Goal: Task Accomplishment & Management: Complete application form

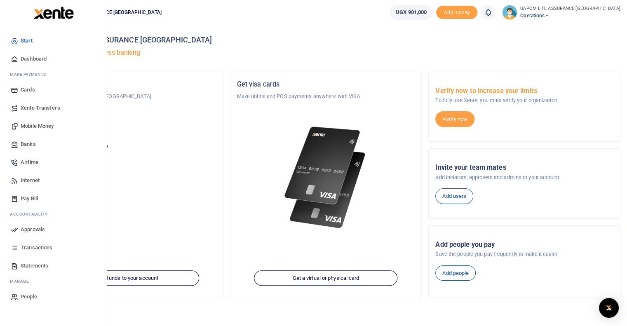
click at [32, 179] on span "Internet" at bounding box center [30, 181] width 19 height 8
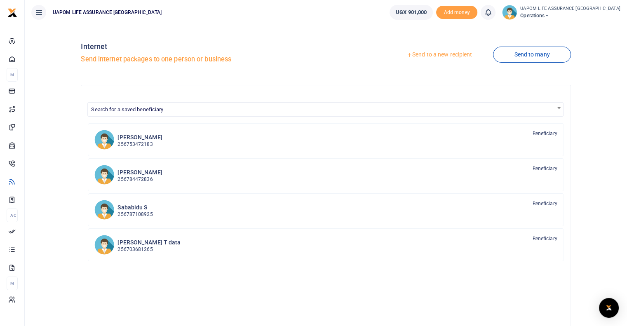
click at [465, 54] on link "Send to a new recipient" at bounding box center [440, 54] width 108 height 15
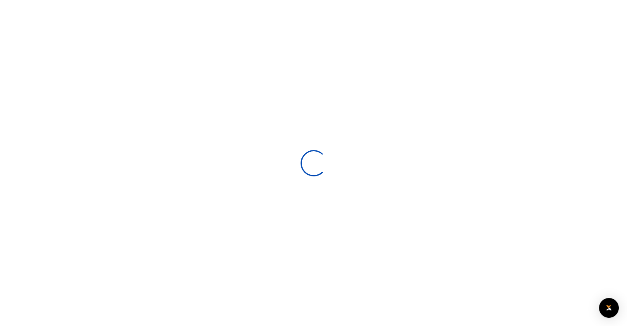
select select
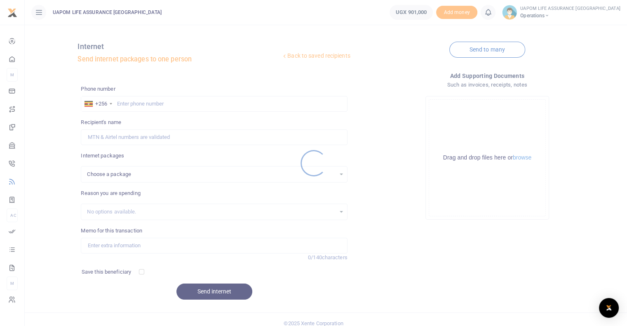
click at [201, 103] on div at bounding box center [313, 163] width 627 height 326
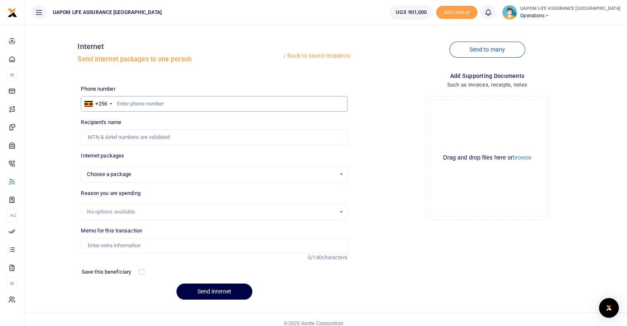
click at [201, 105] on input "text" at bounding box center [214, 104] width 266 height 16
paste input "759 132607"
click at [129, 102] on input "759 132607" at bounding box center [214, 104] width 266 height 16
type input "759132607"
click at [153, 105] on input "759132607" at bounding box center [214, 104] width 266 height 16
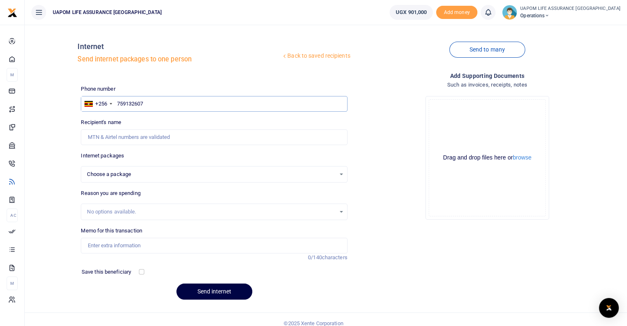
click at [159, 105] on input "759132607" at bounding box center [214, 104] width 266 height 16
select select
type input "759132607"
click at [147, 176] on div "Choose a package" at bounding box center [211, 174] width 248 height 8
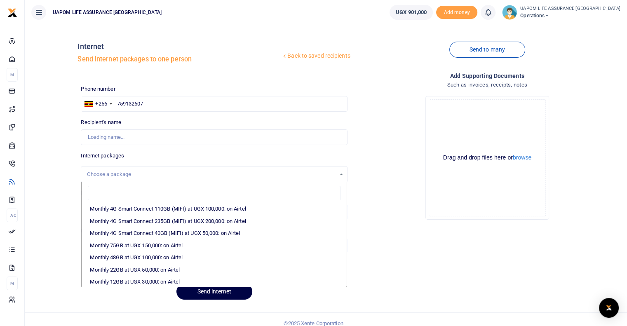
scroll to position [124, 0]
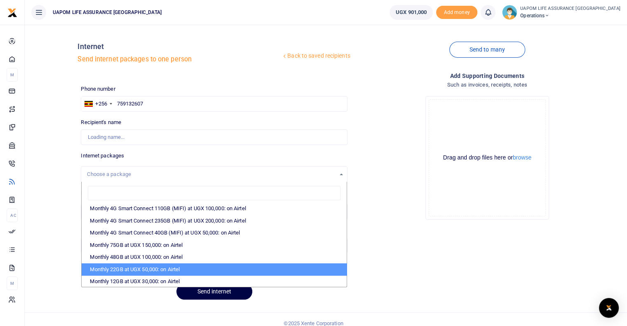
click at [153, 266] on li "Monthly 22GB at UGX 50,000: on Airtel" at bounding box center [214, 270] width 265 height 12
select select "bOgthpMmaC1ZLyOYxyMBh28re2LLS6fLvY77EkG1sh4="
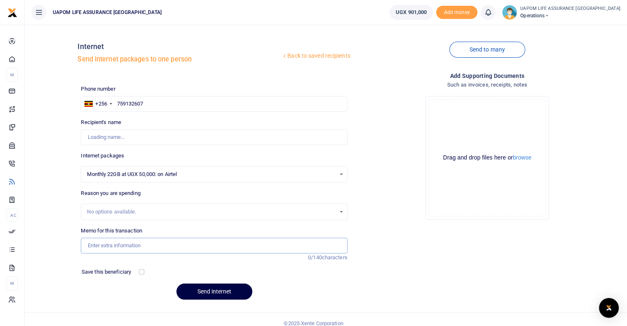
click at [132, 243] on input "Memo for this transaction" at bounding box center [214, 246] width 266 height 16
type input "Lindah Naluyinda"
type input "Support work"
click at [239, 297] on button "Send internet" at bounding box center [215, 292] width 76 height 16
click at [493, 9] on icon at bounding box center [488, 12] width 8 height 9
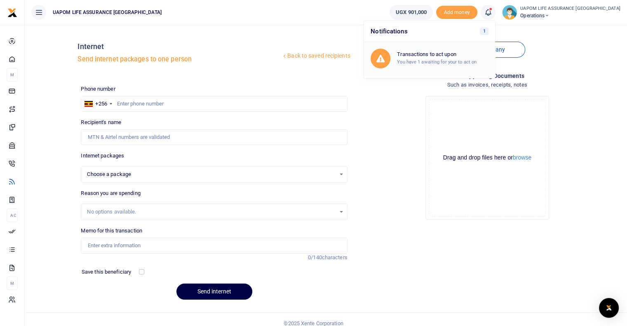
click at [455, 60] on small "You have 1 awaiting for your to act on" at bounding box center [437, 62] width 80 height 6
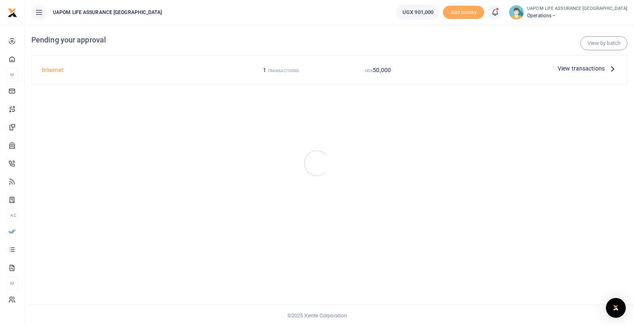
click at [599, 45] on div at bounding box center [317, 163] width 634 height 326
click at [619, 43] on link "View by batch" at bounding box center [603, 43] width 47 height 14
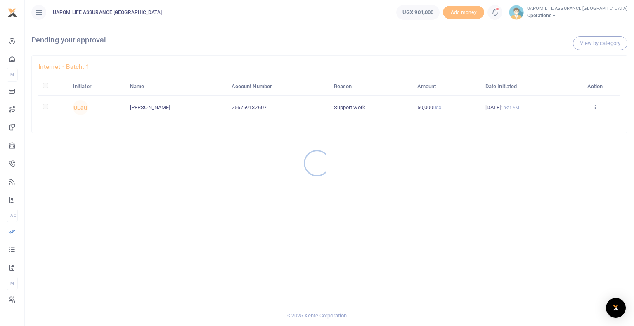
click at [597, 108] on div at bounding box center [317, 163] width 634 height 326
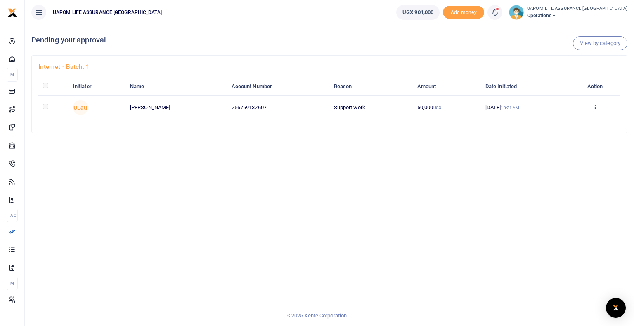
click at [597, 107] on icon at bounding box center [594, 107] width 5 height 6
click at [573, 120] on link "Approve" at bounding box center [565, 121] width 65 height 12
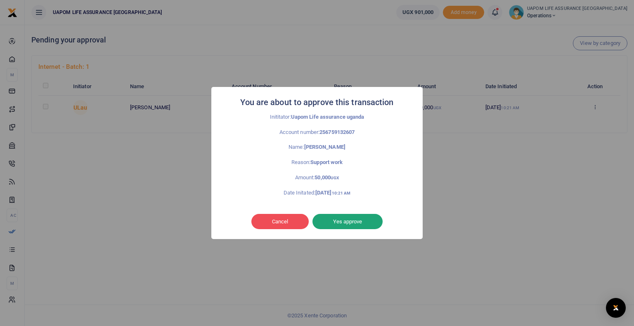
click at [370, 220] on button "Yes approve" at bounding box center [347, 222] width 70 height 16
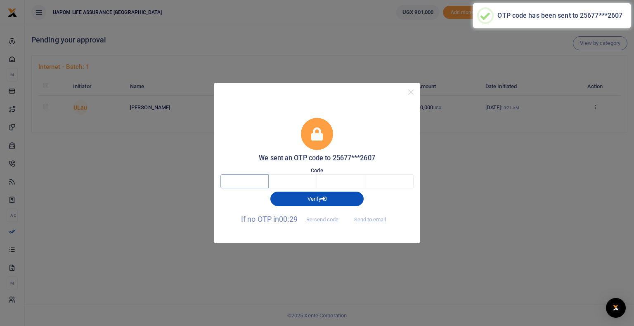
click at [257, 182] on input "text" at bounding box center [244, 182] width 48 height 14
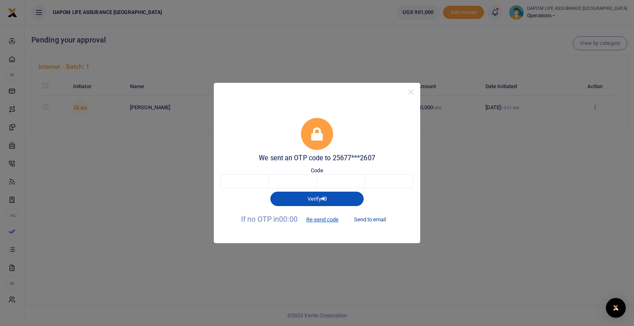
click at [375, 219] on button "Send to email" at bounding box center [370, 220] width 46 height 14
click at [250, 179] on input "text" at bounding box center [244, 182] width 48 height 14
type input "7"
type input "5"
type input "1"
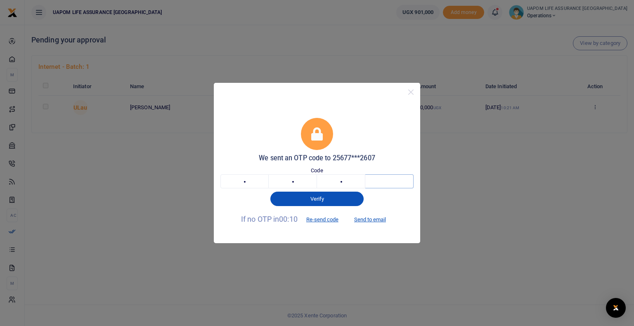
type input "1"
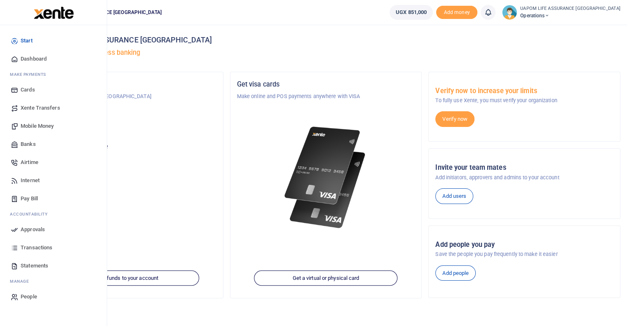
click at [28, 180] on span "Internet" at bounding box center [30, 181] width 19 height 8
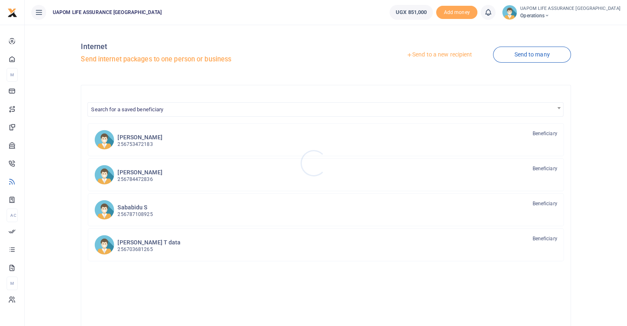
click at [442, 54] on div at bounding box center [313, 163] width 627 height 326
click at [444, 57] on link "Send to a new recipient" at bounding box center [440, 54] width 108 height 15
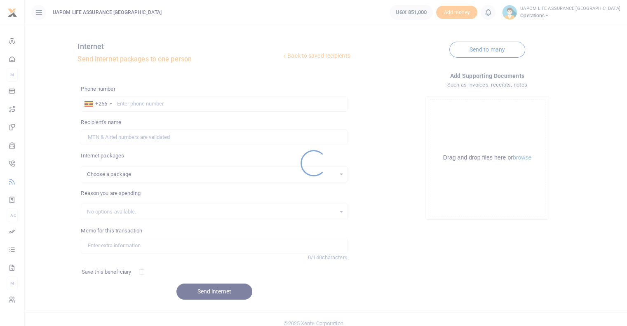
click at [182, 108] on div at bounding box center [313, 163] width 627 height 326
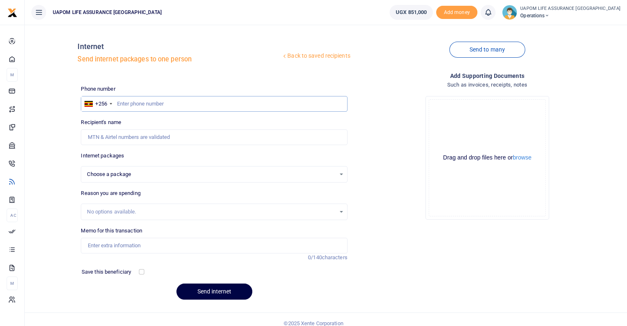
click at [182, 106] on input "text" at bounding box center [214, 104] width 266 height 16
paste input "703901072"
type input "703901072"
select select
type input "703901072"
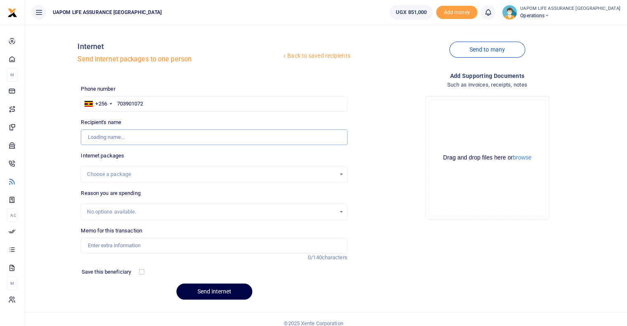
click at [162, 140] on input "Recipient's name" at bounding box center [214, 138] width 266 height 16
click at [225, 153] on div "Internet packages Choose a package Bundle is required." at bounding box center [214, 167] width 266 height 31
click at [200, 182] on div "Choose a package" at bounding box center [214, 174] width 266 height 17
click at [200, 179] on div "Choose a package" at bounding box center [214, 174] width 266 height 17
type input "Allan Lutalo"
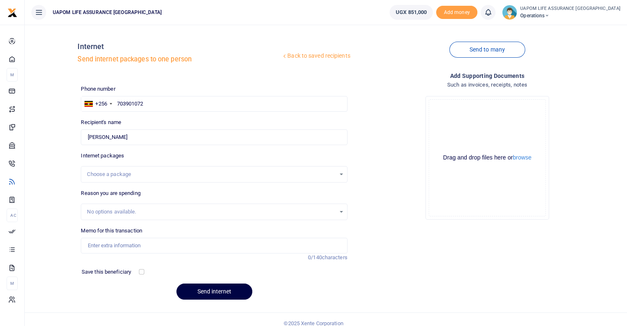
click at [339, 173] on div "Choose a package" at bounding box center [214, 174] width 266 height 9
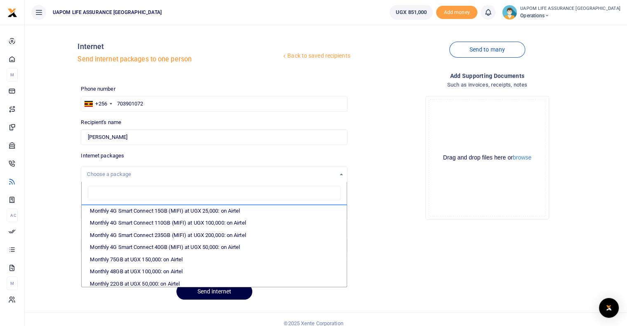
scroll to position [124, 0]
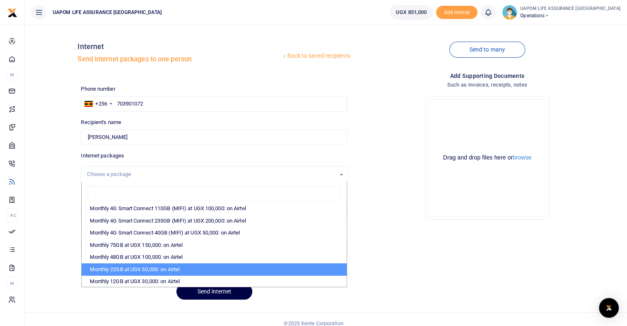
click at [158, 267] on li "Monthly 22GB at UGX 50,000: on Airtel" at bounding box center [214, 270] width 265 height 12
select select "bOgthpMmaC1ZLyOYxyMBh28re2LLS6fLvY77EkG1sh4="
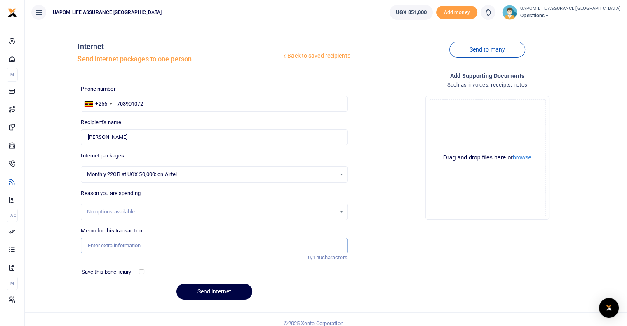
click at [133, 244] on input "Memo for this transaction" at bounding box center [214, 246] width 266 height 16
type input "Support work"
click at [215, 292] on button "Send internet" at bounding box center [215, 292] width 76 height 16
click at [241, 106] on input "text" at bounding box center [214, 104] width 266 height 16
paste input "0750129727"
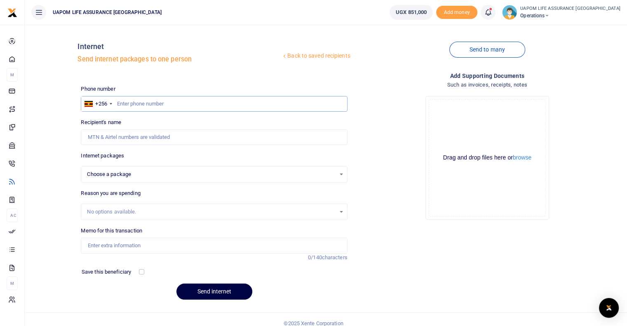
type input "0750129727"
select select
type input "Victor Mudoma"
type input "0750129727"
click at [146, 177] on div "Choose a package" at bounding box center [211, 174] width 248 height 8
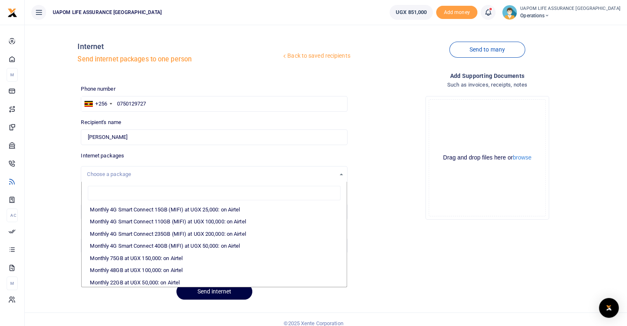
scroll to position [124, 0]
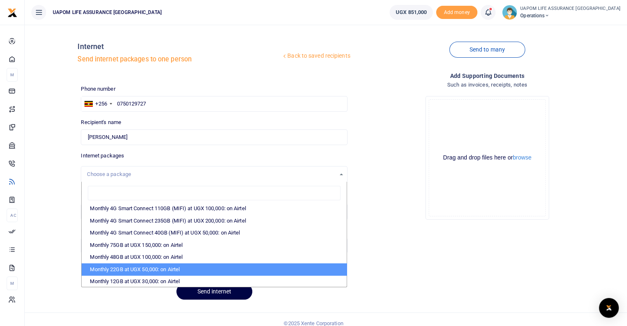
click at [152, 267] on li "Monthly 22GB at UGX 50,000: on Airtel" at bounding box center [214, 270] width 265 height 12
select select "bOgthpMmaC1ZLyOYxyMBh28re2LLS6fLvY77EkG1sh4="
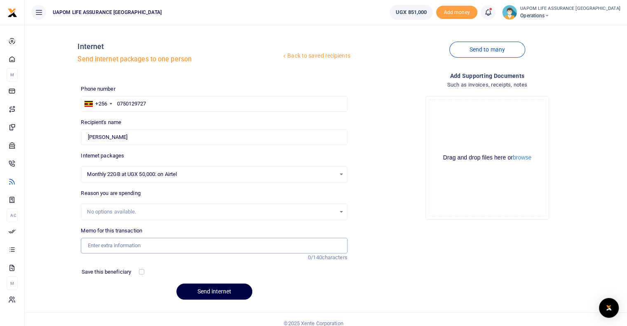
click at [150, 245] on input "Memo for this transaction" at bounding box center [214, 246] width 266 height 16
type input "Support work"
click at [211, 293] on button "Send internet" at bounding box center [215, 292] width 76 height 16
click at [493, 12] on icon at bounding box center [488, 12] width 8 height 9
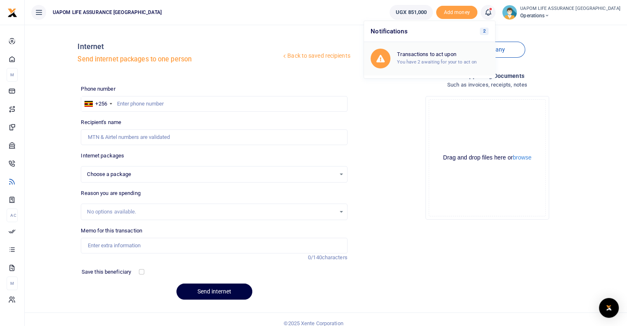
click at [474, 62] on small "You have 2 awaiting for your to act on" at bounding box center [437, 62] width 80 height 6
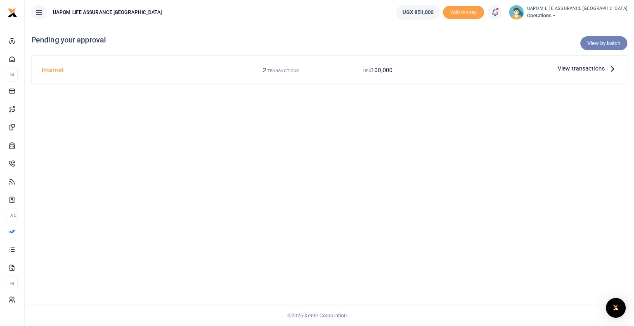
click at [607, 41] on link "View by batch" at bounding box center [603, 43] width 47 height 14
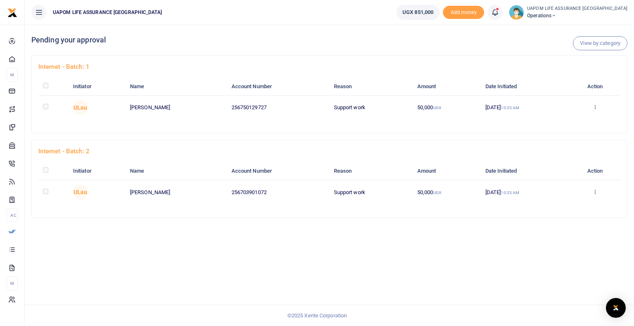
click at [595, 107] on div at bounding box center [317, 163] width 634 height 326
click at [595, 107] on icon at bounding box center [594, 107] width 5 height 6
click at [561, 122] on link "Approve" at bounding box center [565, 121] width 65 height 12
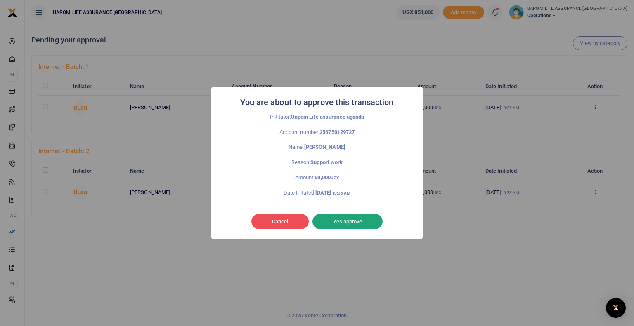
click at [344, 220] on button "Yes approve" at bounding box center [347, 222] width 70 height 16
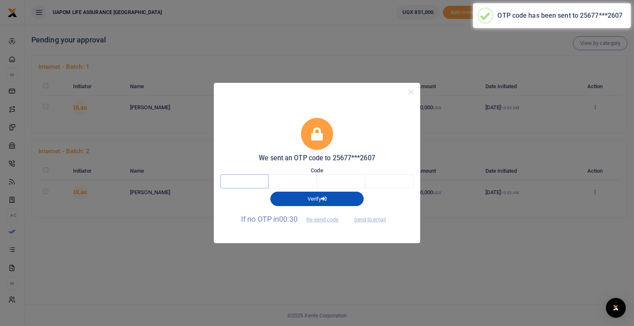
click at [247, 181] on input "text" at bounding box center [244, 182] width 48 height 14
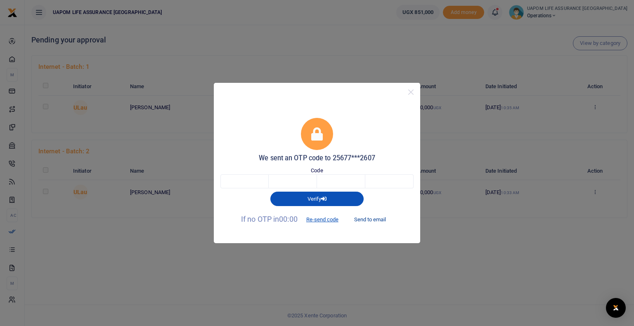
click at [377, 221] on button "Send to email" at bounding box center [370, 220] width 46 height 14
click at [251, 181] on input "text" at bounding box center [244, 182] width 48 height 14
type input "2"
type input "0"
type input "2"
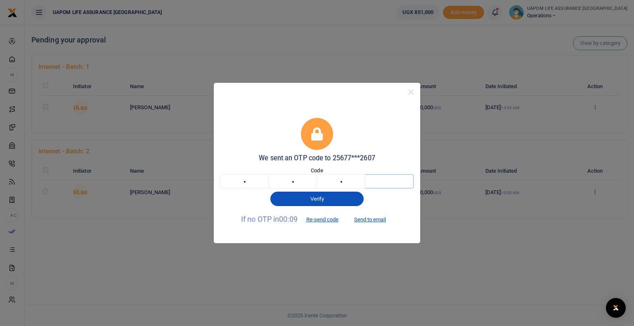
type input "0"
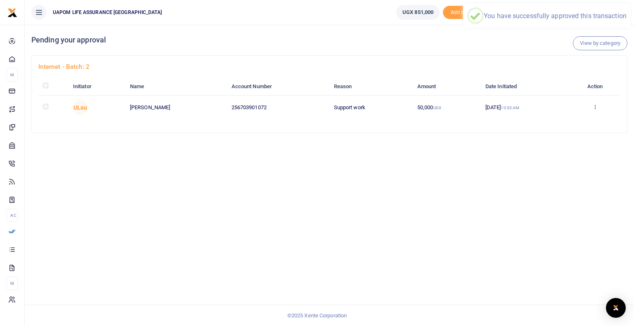
click at [595, 106] on icon at bounding box center [594, 107] width 5 height 6
click at [565, 123] on link "Approve" at bounding box center [564, 121] width 65 height 12
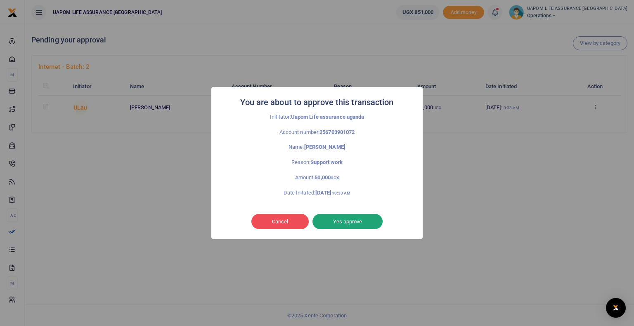
click at [368, 221] on button "Yes approve" at bounding box center [347, 222] width 70 height 16
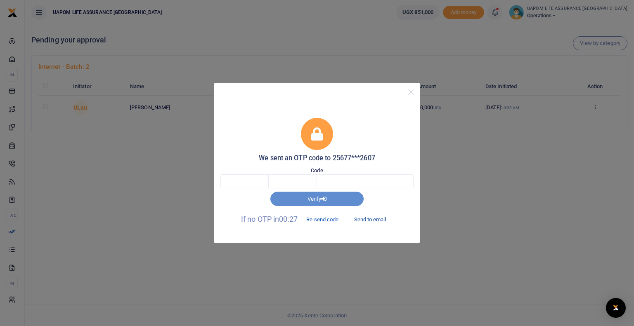
click at [367, 217] on button "Send to email" at bounding box center [370, 220] width 46 height 14
click at [248, 180] on input "text" at bounding box center [244, 182] width 48 height 14
type input "5"
type input "8"
type input "1"
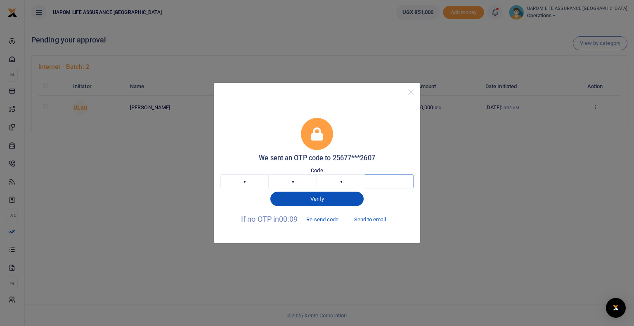
type input "8"
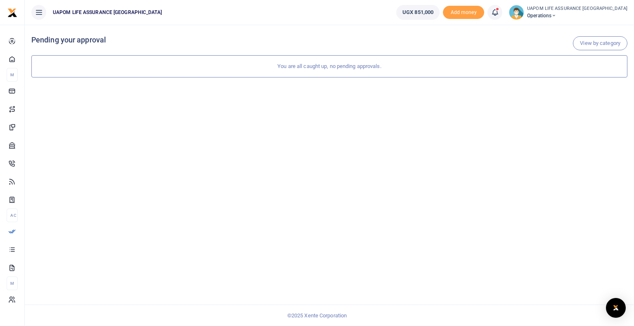
click at [499, 13] on icon at bounding box center [495, 12] width 8 height 9
click at [465, 59] on small "You have 2 awaiting for your to act on" at bounding box center [443, 62] width 80 height 6
